Goal: Transaction & Acquisition: Book appointment/travel/reservation

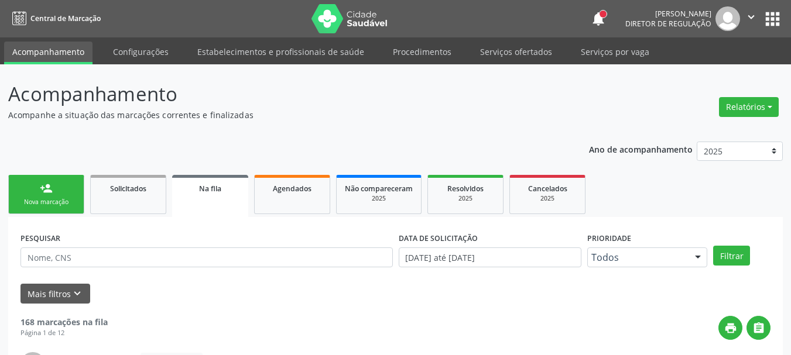
click at [773, 9] on button "apps" at bounding box center [772, 19] width 20 height 20
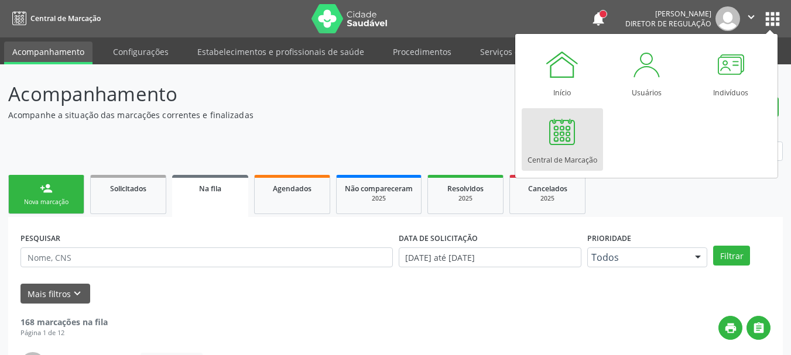
click at [570, 138] on div at bounding box center [561, 131] width 35 height 35
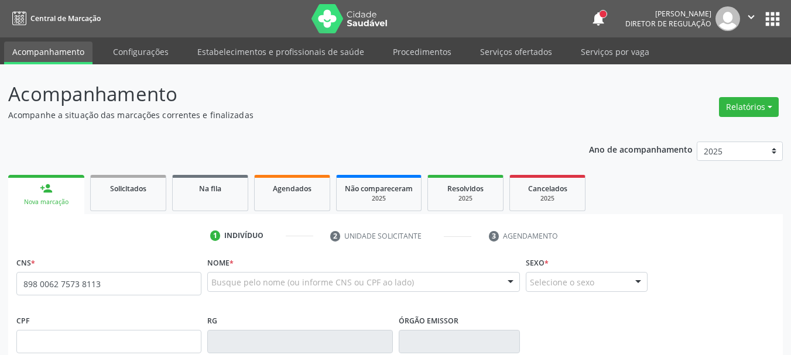
type input "898 0062 7573 8113"
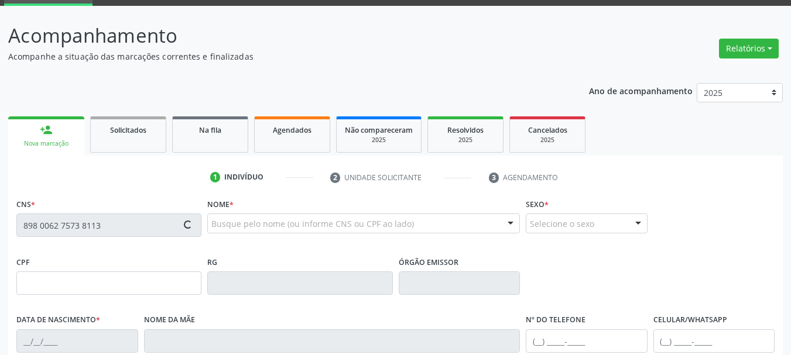
scroll to position [117, 0]
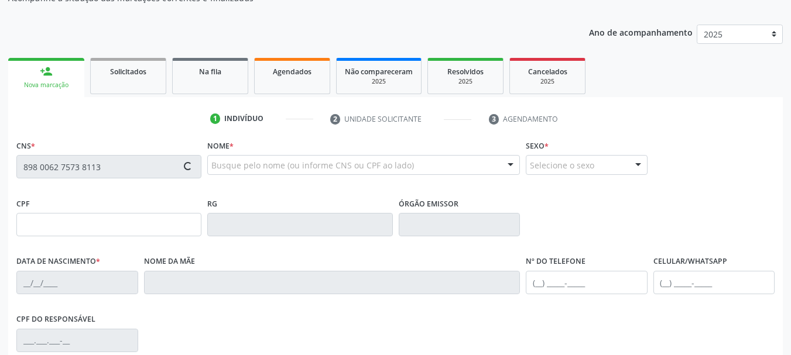
type input "2[DATE]"
type input "[PERSON_NAME]"
type input "[PHONE_NUMBER]"
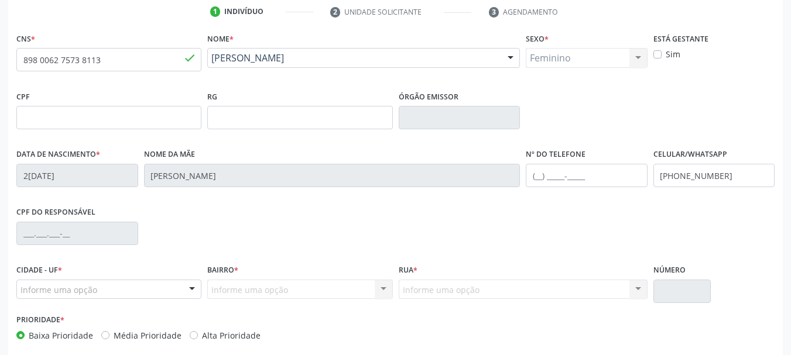
scroll to position [234, 0]
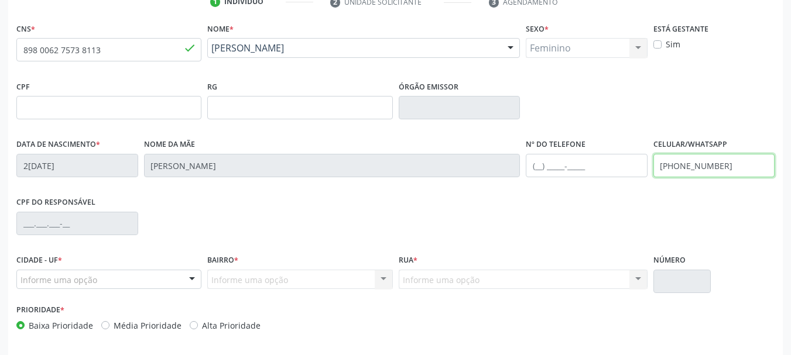
drag, startPoint x: 745, startPoint y: 164, endPoint x: 514, endPoint y: 186, distance: 232.2
click at [514, 186] on div "Data de nascimento * 25[DATE] Nome da mãe [PERSON_NAME] Nº do Telefone Celular/…" at bounding box center [395, 165] width 764 height 58
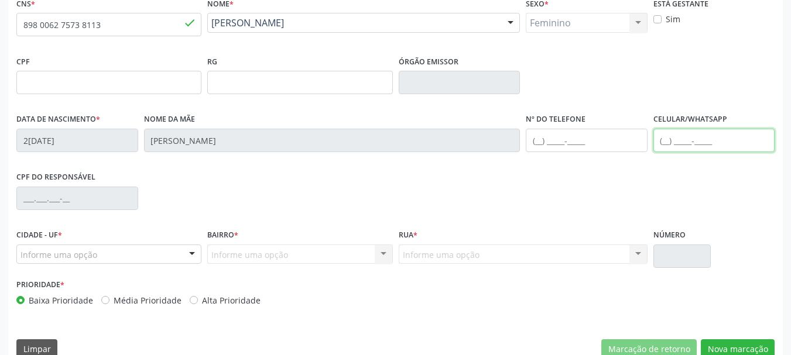
scroll to position [279, 0]
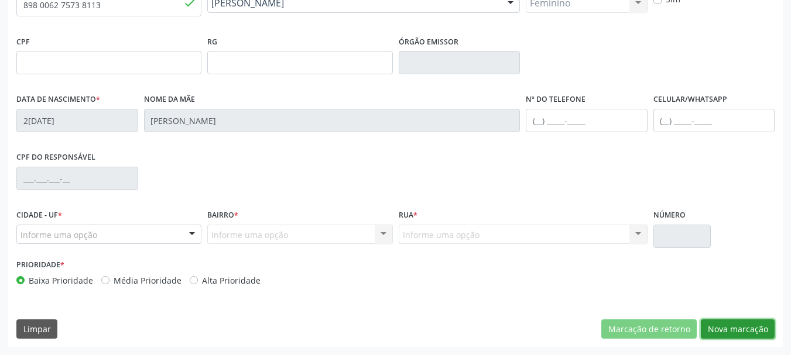
click at [728, 338] on button "Nova marcação" at bounding box center [738, 330] width 74 height 20
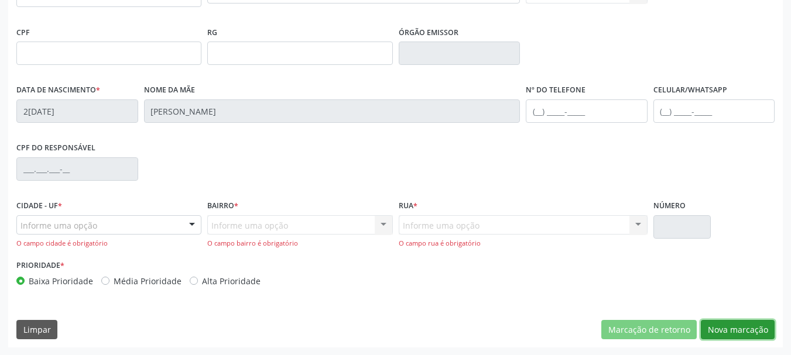
scroll to position [289, 0]
click at [112, 225] on div at bounding box center [108, 225] width 185 height 20
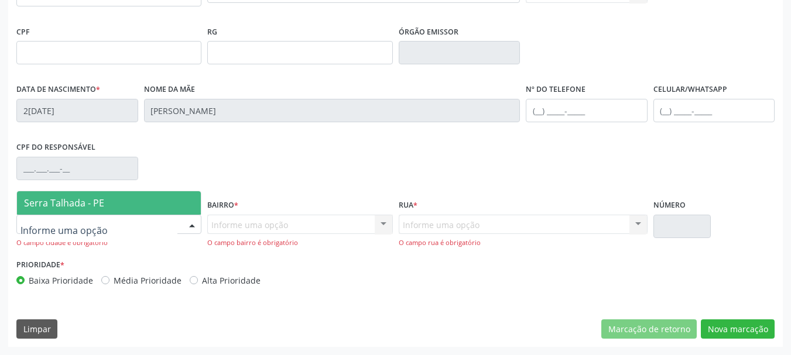
click at [117, 210] on span "Serra Talhada - PE" at bounding box center [109, 202] width 184 height 23
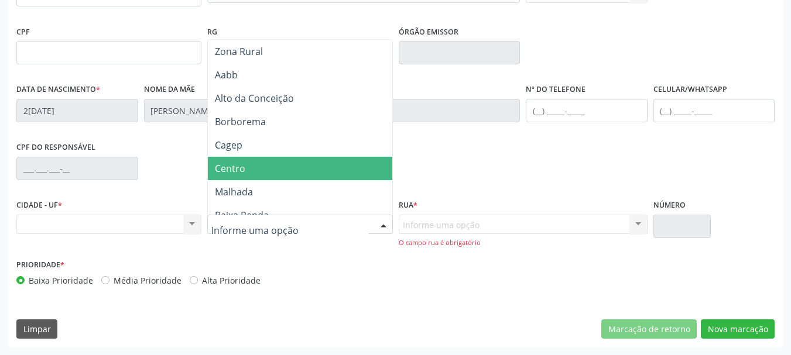
click at [243, 166] on span "Centro" at bounding box center [230, 168] width 30 height 13
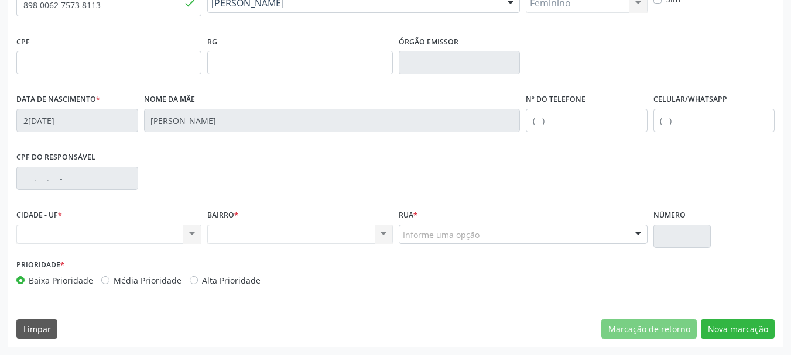
scroll to position [279, 0]
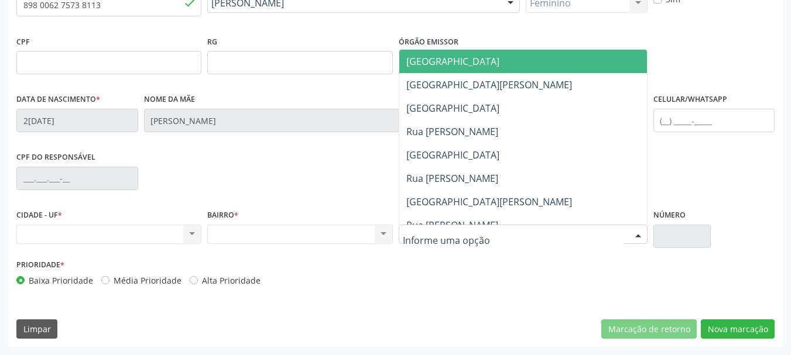
click at [548, 232] on div at bounding box center [523, 235] width 249 height 20
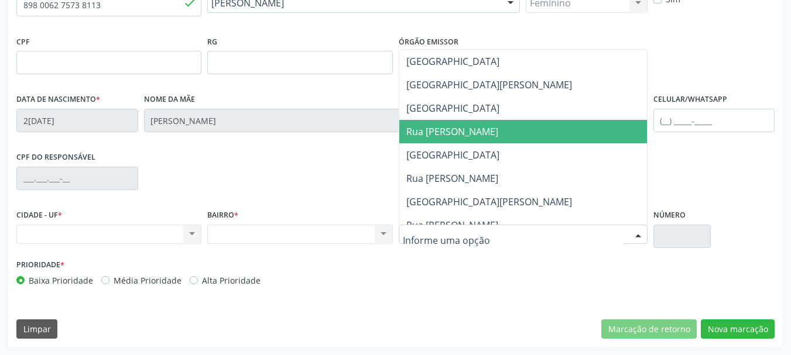
click at [481, 130] on span "Rua [PERSON_NAME]" at bounding box center [452, 131] width 92 height 13
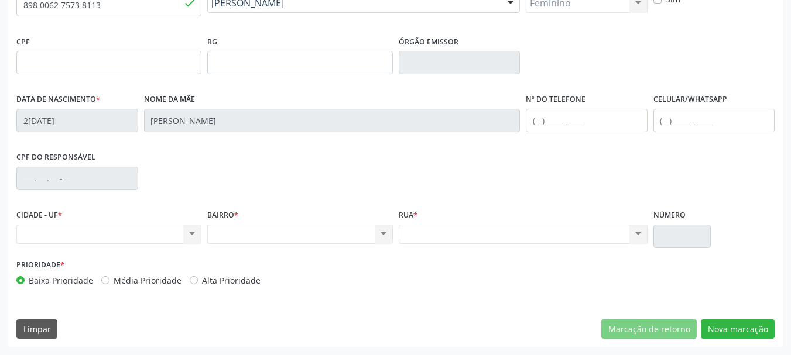
click at [299, 240] on div "Nenhum resultado encontrado para: " " Não há nenhuma opção para ser exibida." at bounding box center [299, 235] width 185 height 20
click at [147, 234] on div "Nenhum resultado encontrado para: " " Não há nenhuma opção para ser exibida." at bounding box center [108, 235] width 185 height 20
click at [146, 234] on div "Nenhum resultado encontrado para: " " Não há nenhuma opção para ser exibida." at bounding box center [108, 235] width 185 height 20
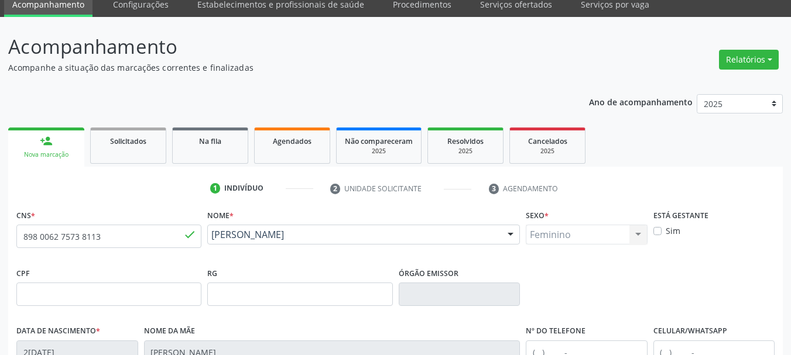
scroll to position [45, 0]
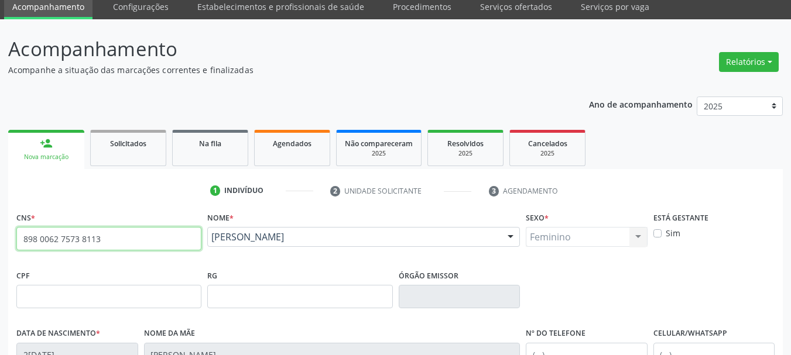
drag, startPoint x: 125, startPoint y: 245, endPoint x: 0, endPoint y: 228, distance: 126.4
click at [0, 230] on div "Acompanhamento Acompanhe a situação das marcações correntes e finalizadas Relat…" at bounding box center [395, 304] width 791 height 570
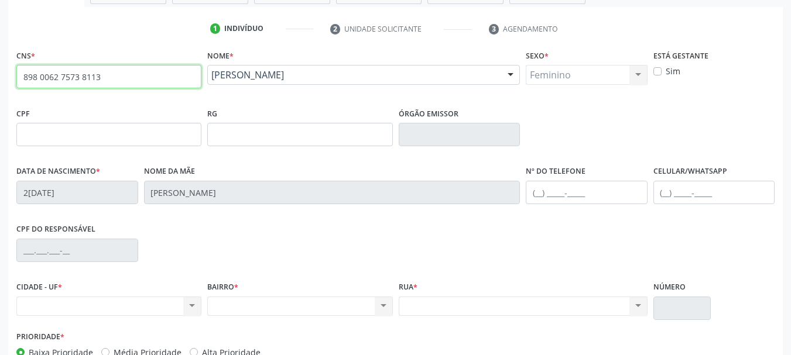
scroll to position [279, 0]
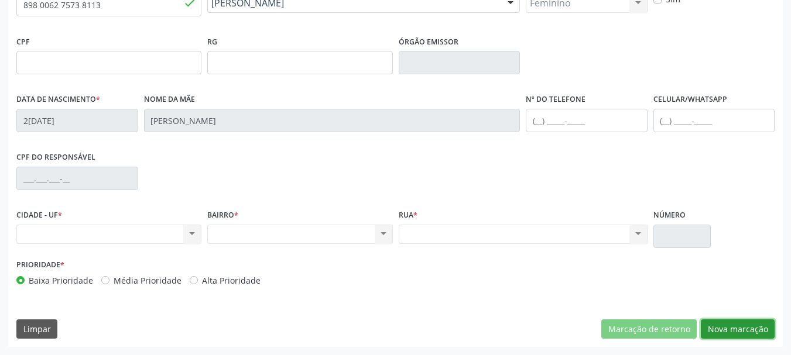
click at [737, 333] on button "Nova marcação" at bounding box center [738, 330] width 74 height 20
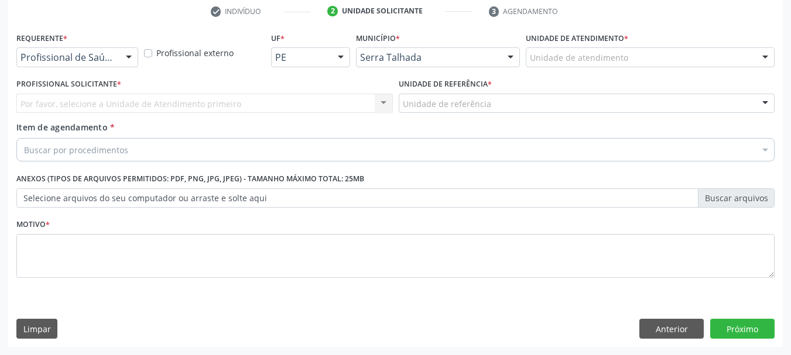
drag, startPoint x: 71, startPoint y: 54, endPoint x: 70, endPoint y: 64, distance: 9.4
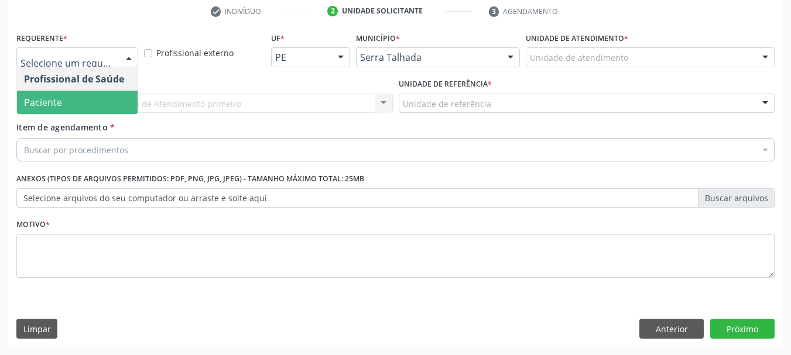
click at [67, 101] on span "Paciente" at bounding box center [77, 102] width 121 height 23
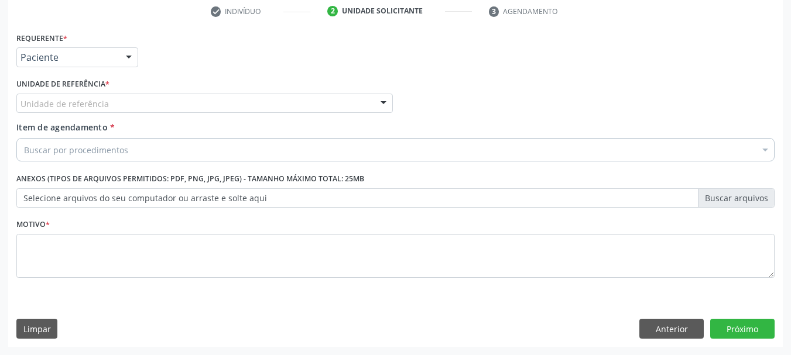
click at [66, 92] on label "Unidade de referência *" at bounding box center [62, 84] width 93 height 18
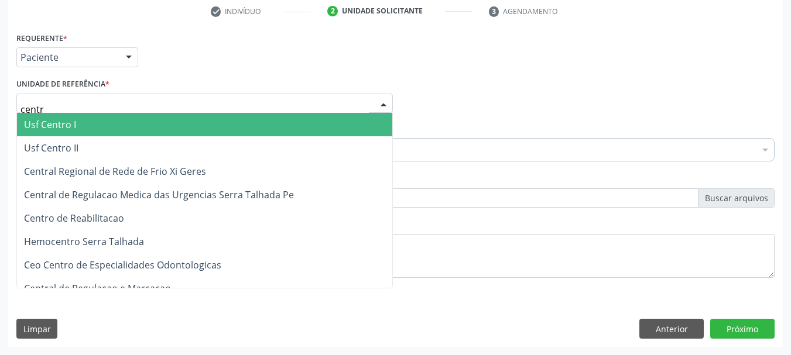
type input "centro"
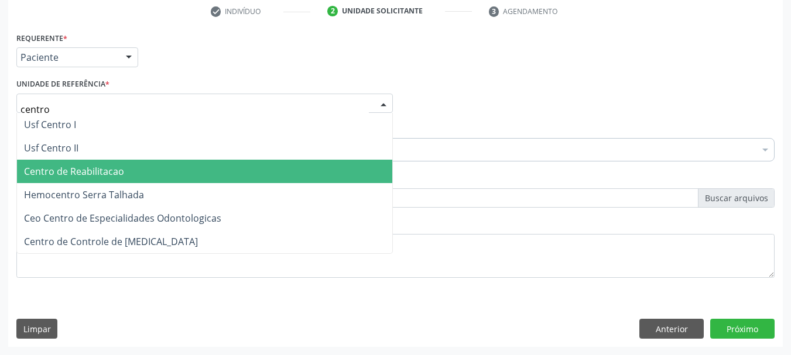
click at [75, 175] on span "Centro de Reabilitacao" at bounding box center [74, 171] width 100 height 13
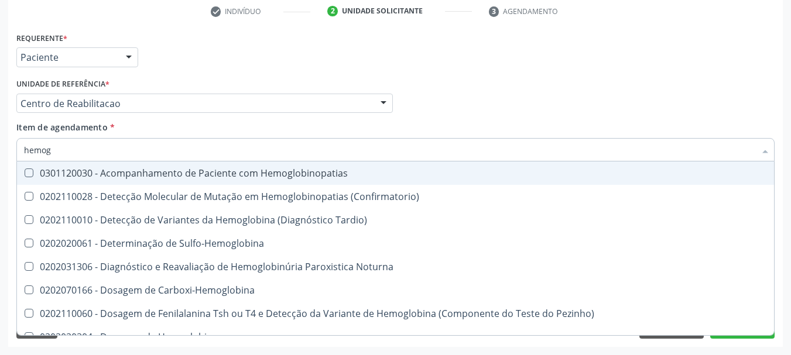
type input "hemogr"
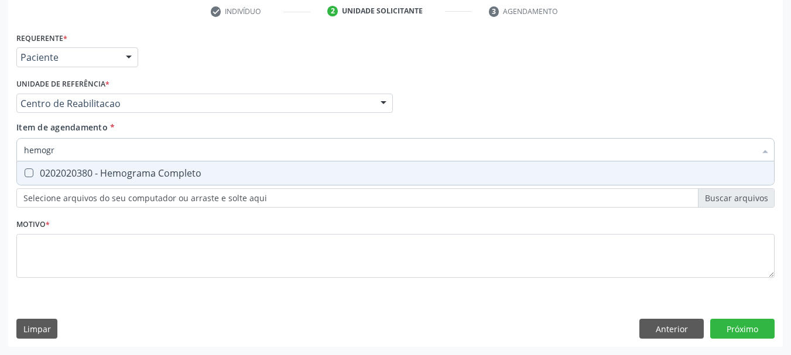
click at [92, 176] on div "0202020380 - Hemograma Completo" at bounding box center [395, 173] width 743 height 9
checkbox Completo "true"
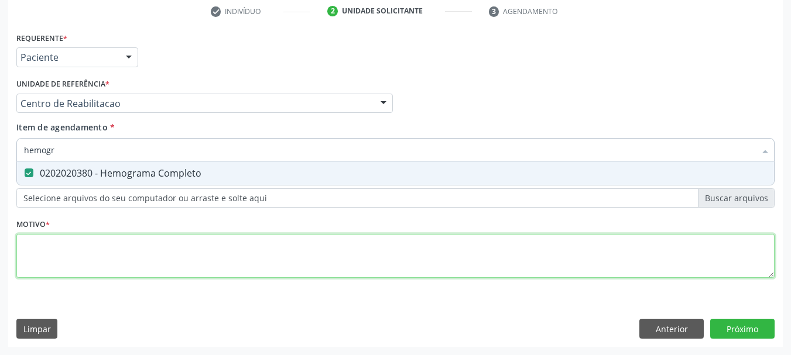
click at [77, 241] on div "Requerente * Paciente Profissional de Saúde Paciente Nenhum resultado encontrad…" at bounding box center [395, 161] width 758 height 265
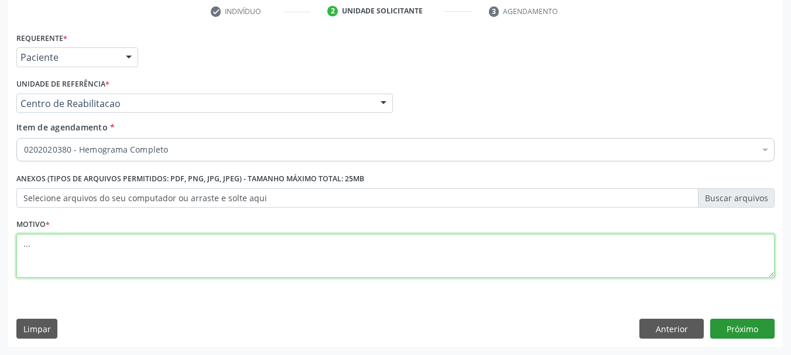
type textarea "..."
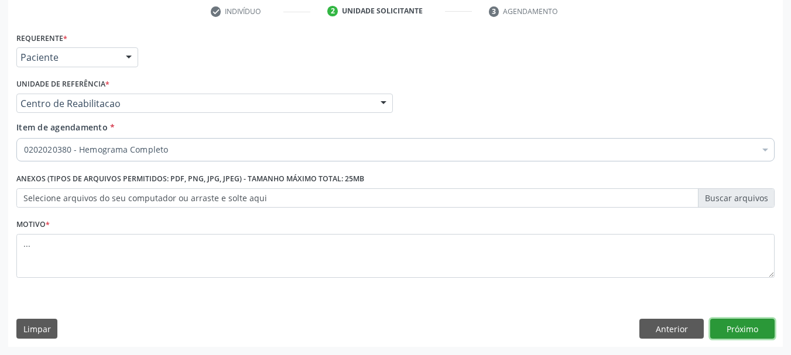
click at [737, 325] on button "Próximo" at bounding box center [742, 329] width 64 height 20
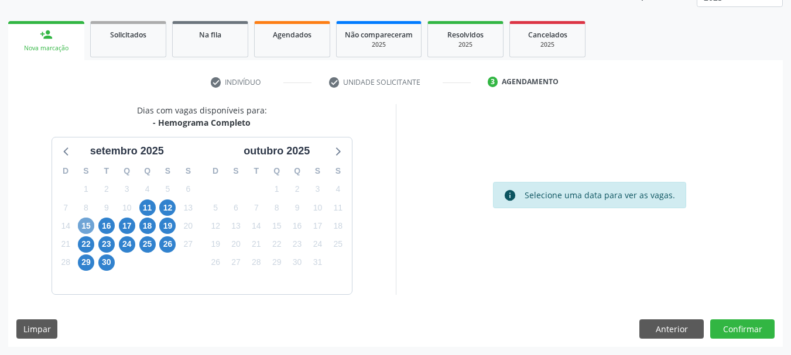
click at [88, 226] on span "15" at bounding box center [86, 226] width 16 height 16
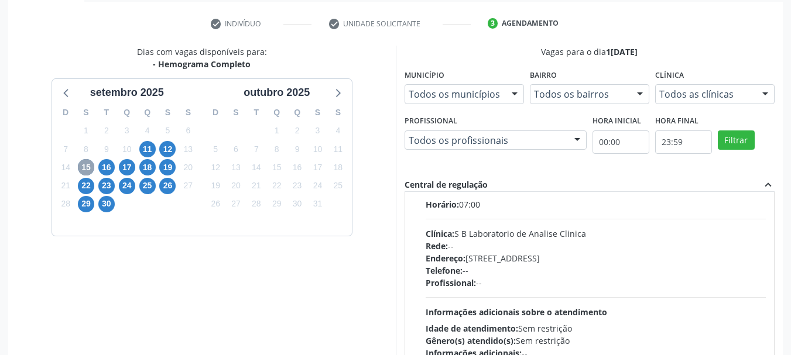
scroll to position [176, 0]
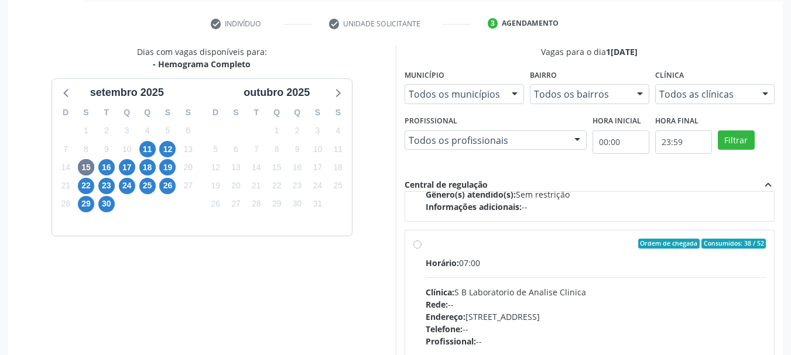
click at [414, 251] on div "Ordem de chegada Consumidos: 38 / 52 Horário: 07:00 Clínica: S B Laboratorio de…" at bounding box center [589, 329] width 353 height 180
radio input "true"
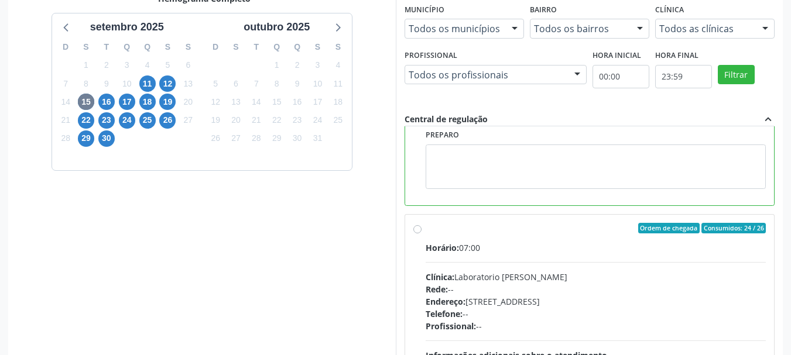
scroll to position [344, 0]
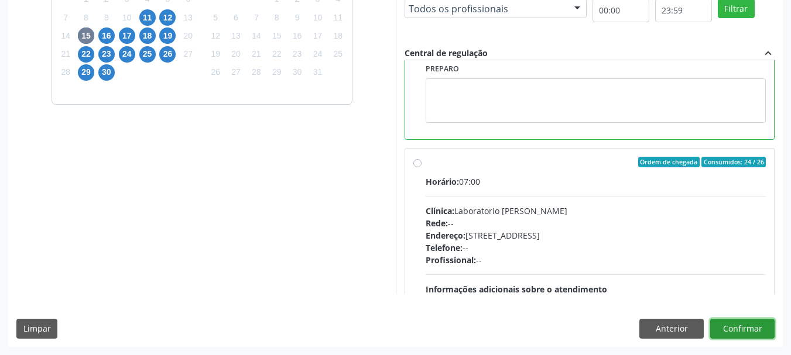
click at [757, 327] on button "Confirmar" at bounding box center [742, 329] width 64 height 20
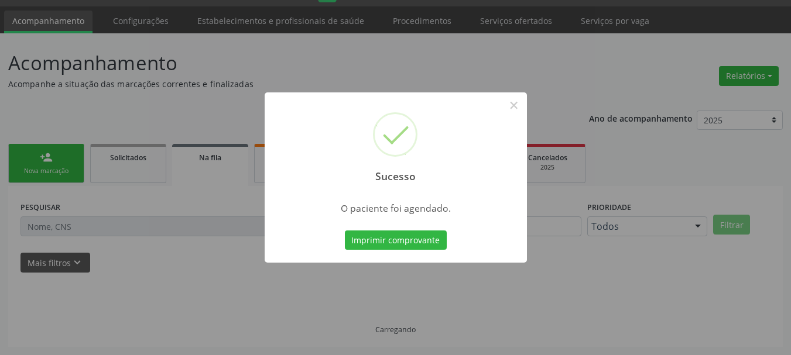
scroll to position [31, 0]
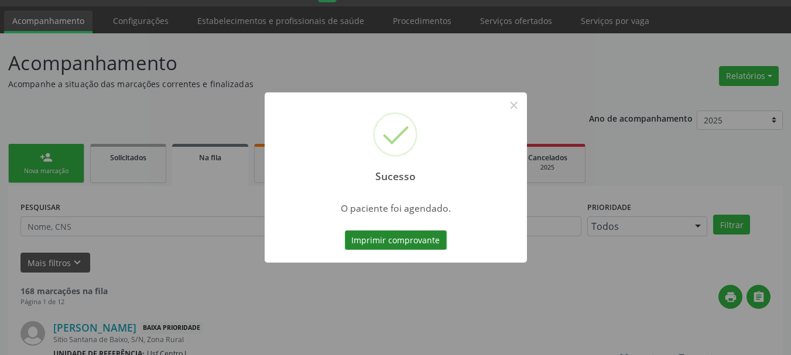
click at [403, 241] on button "Imprimir comprovante" at bounding box center [396, 241] width 102 height 20
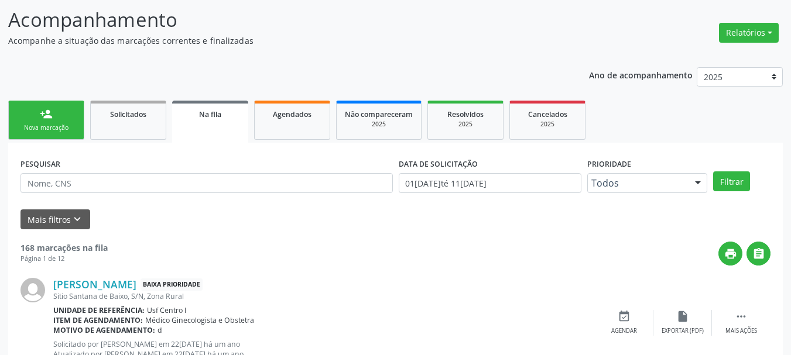
scroll to position [148, 0]
